Goal: Task Accomplishment & Management: Manage account settings

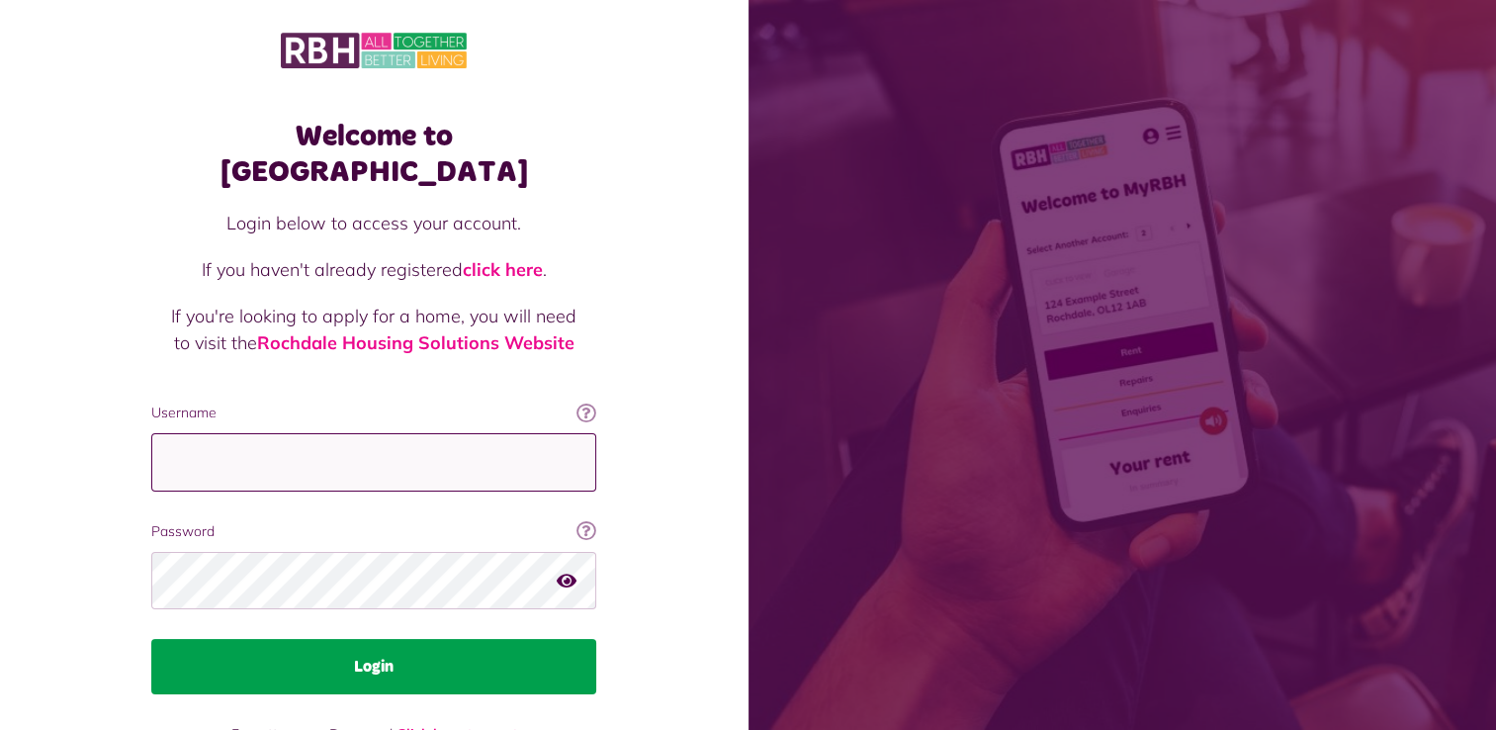
type input "**********"
click at [367, 639] on button "Login" at bounding box center [373, 666] width 445 height 55
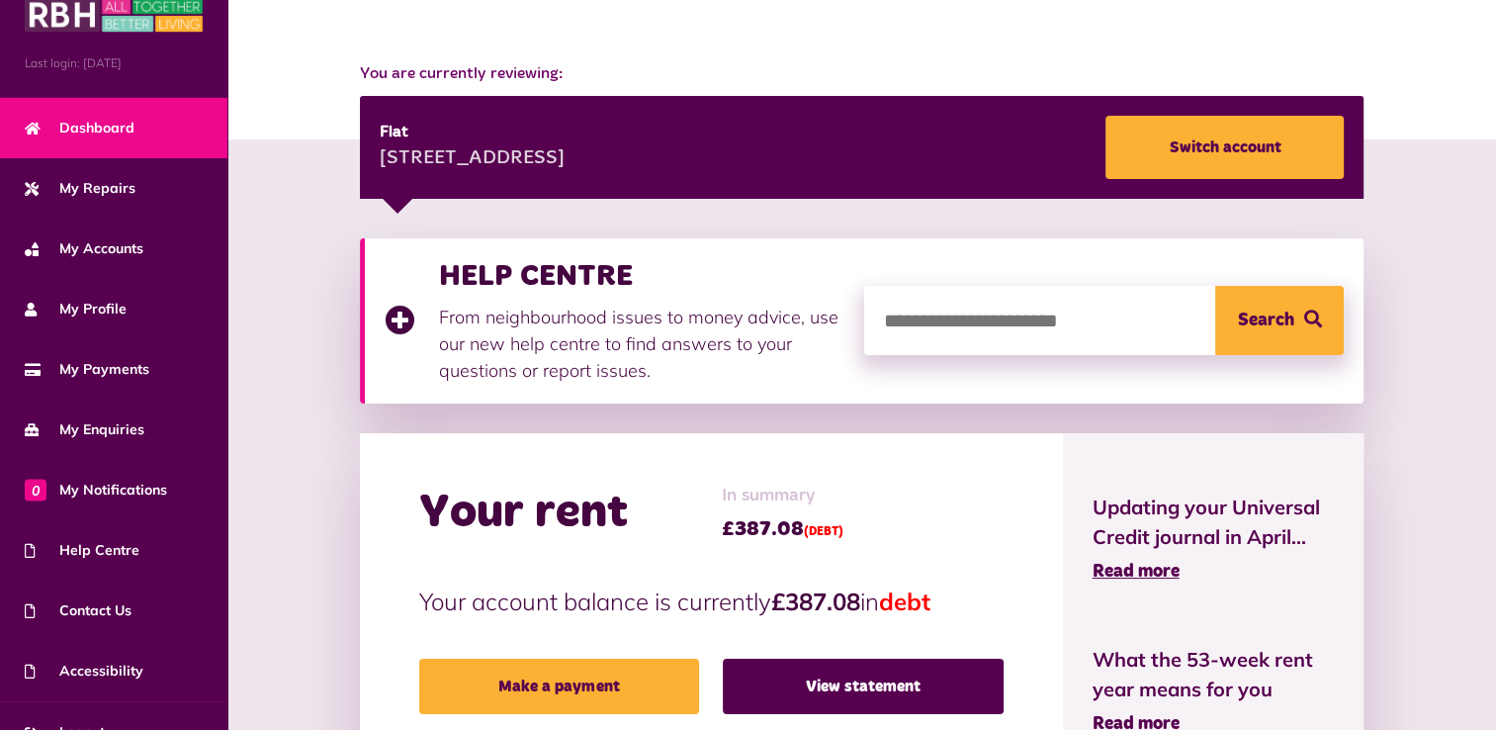
scroll to position [69, 0]
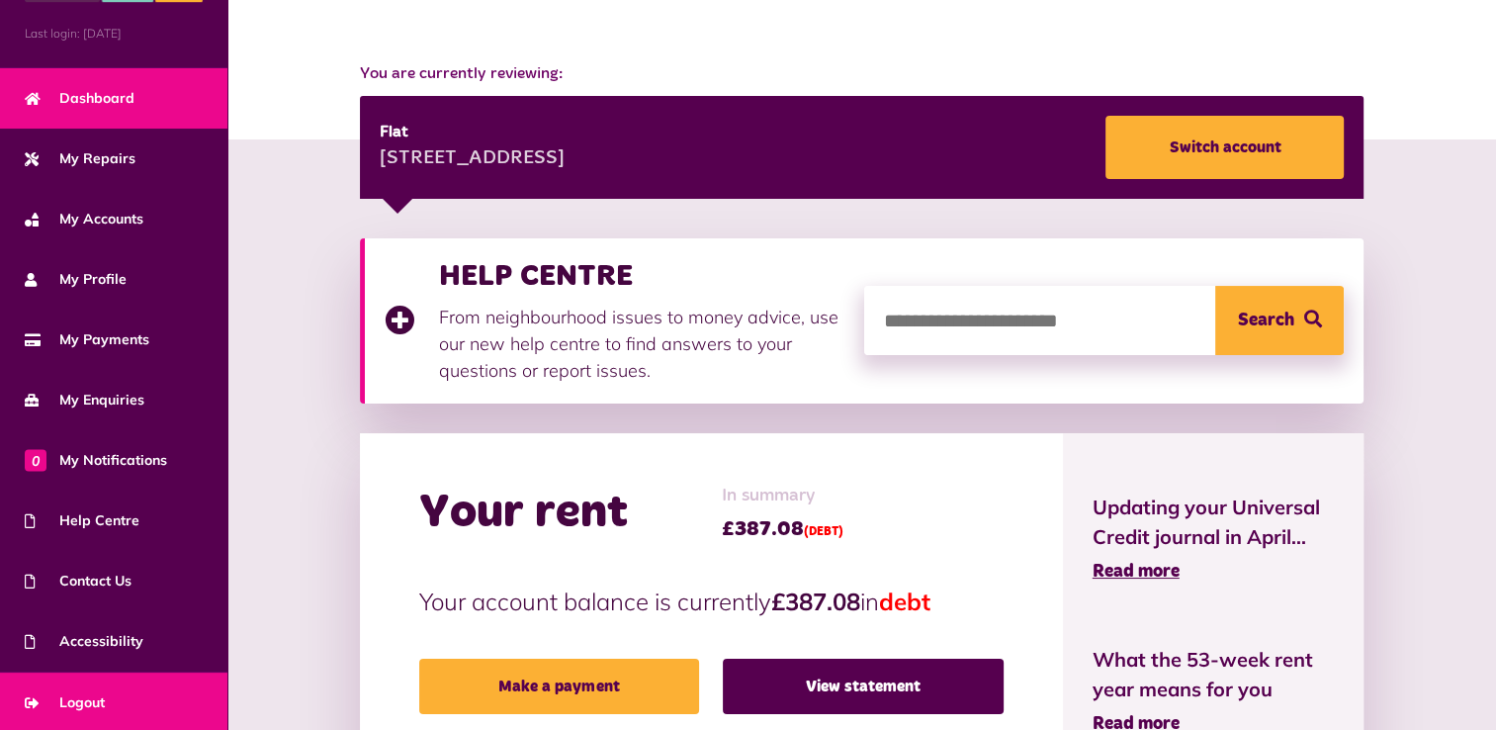
click at [101, 696] on span "Logout" at bounding box center [65, 702] width 80 height 21
